Goal: Understand process/instructions: Learn how to perform a task or action

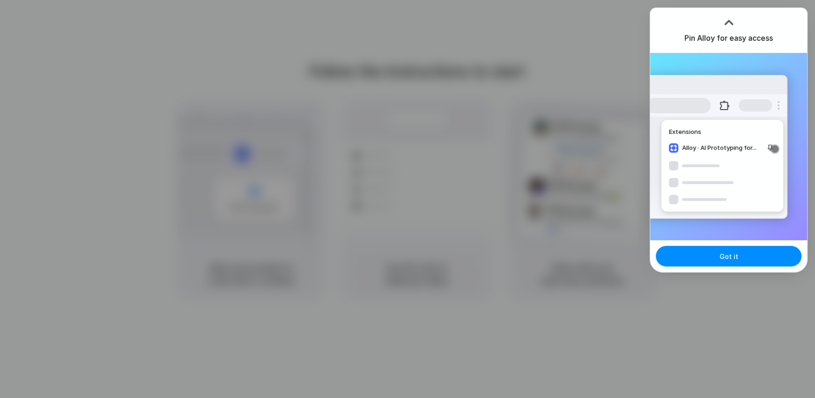
click at [718, 258] on button "Got it" at bounding box center [728, 256] width 146 height 21
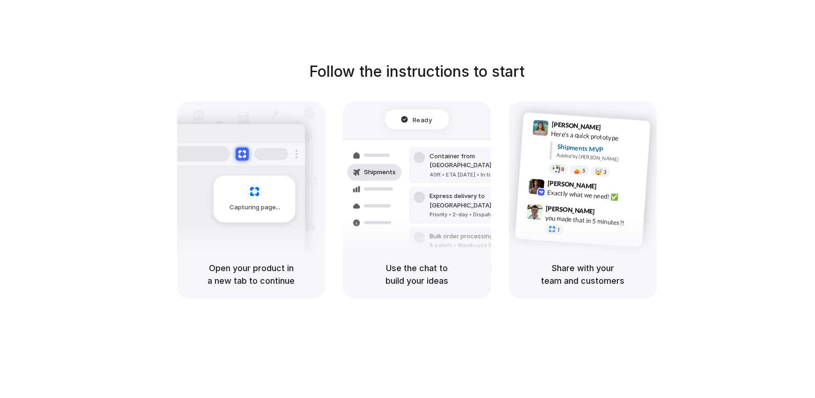
click at [759, 72] on div "Follow the instructions to start Capturing page Open your product in a new tab …" at bounding box center [416, 179] width 815 height 238
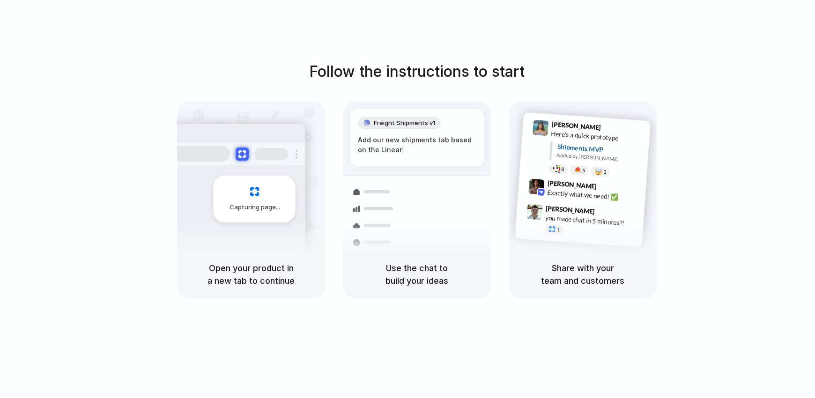
click at [232, 275] on h5 "Open your product in a new tab to continue" at bounding box center [250, 274] width 125 height 25
click at [242, 186] on div "Capturing page" at bounding box center [254, 199] width 82 height 47
